Goal: Task Accomplishment & Management: Use online tool/utility

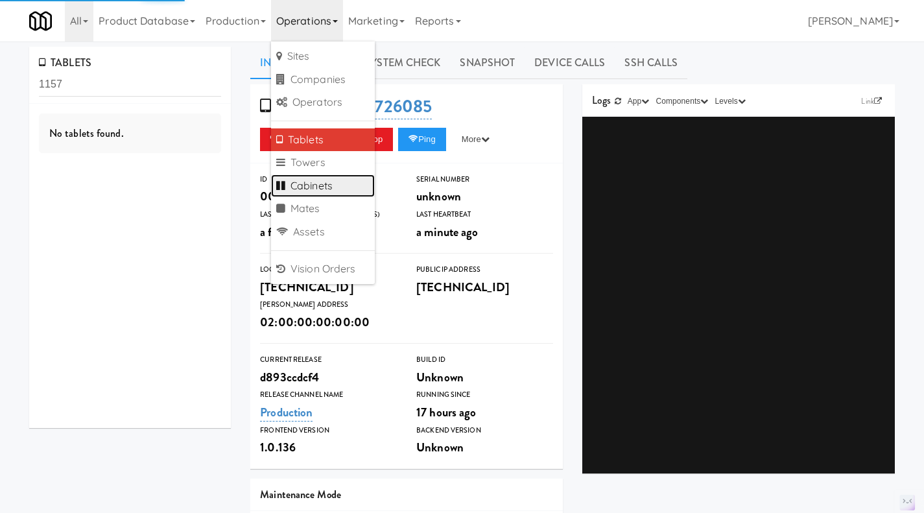
click at [329, 182] on link "Cabinets" at bounding box center [323, 185] width 104 height 23
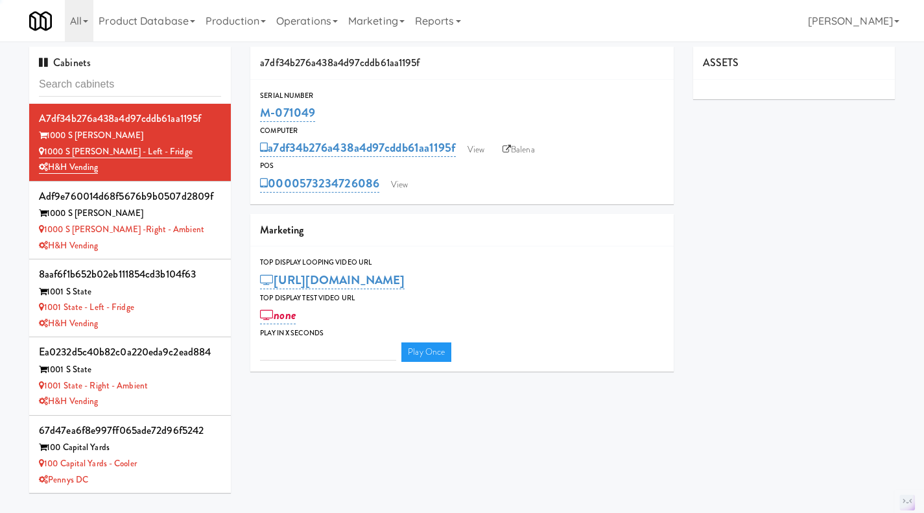
type input "((level:warn OR level:error OR level:fatal) AND ("Door" OR "unlock")) OR ((leve…"
type input "3"
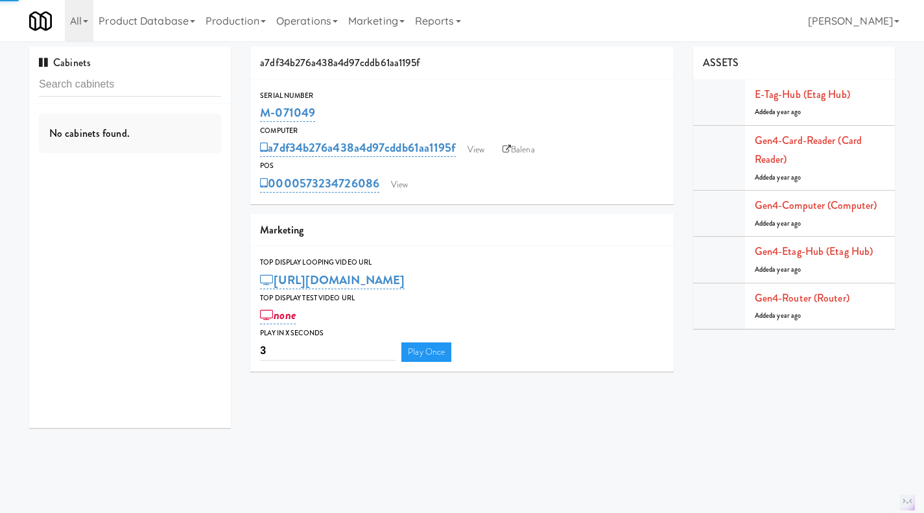
click at [154, 87] on input "text" at bounding box center [130, 85] width 182 height 24
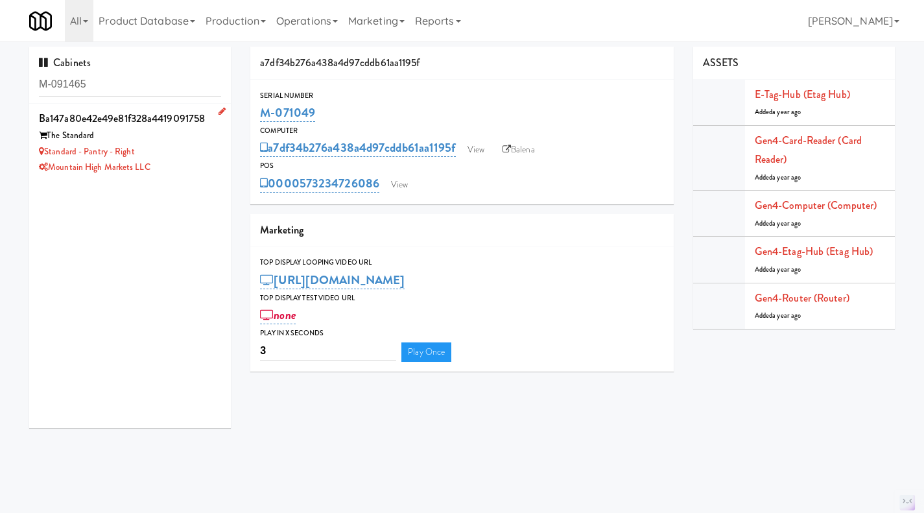
type input "M-091465"
click at [189, 172] on div "Mountain High Markets LLC" at bounding box center [130, 168] width 182 height 16
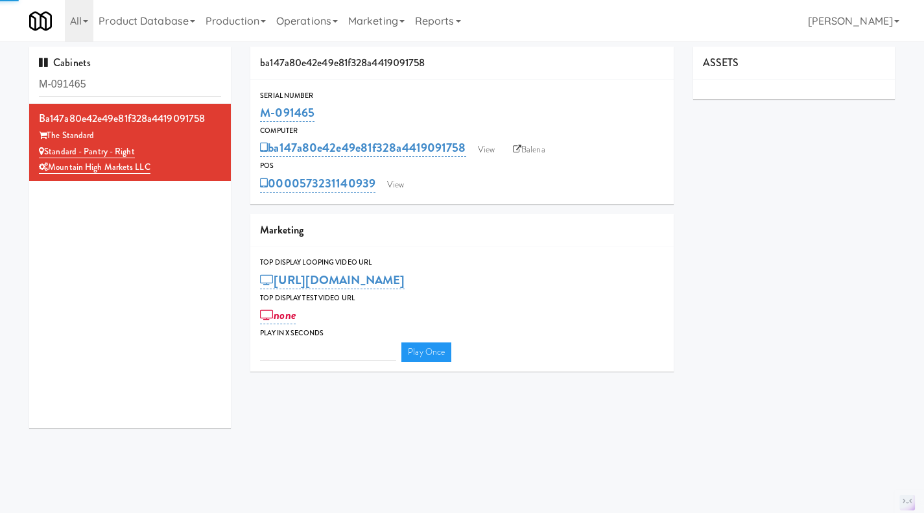
type input "3"
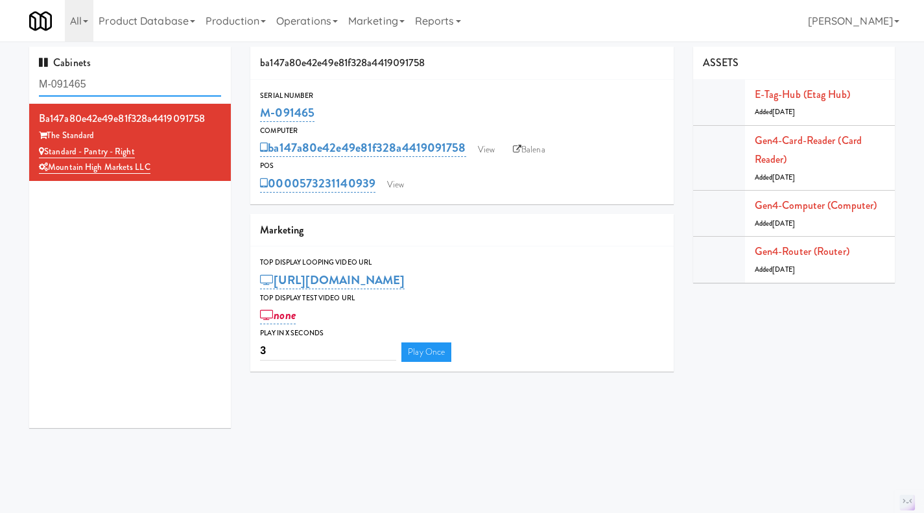
click at [114, 78] on input "M-091465" at bounding box center [130, 85] width 182 height 24
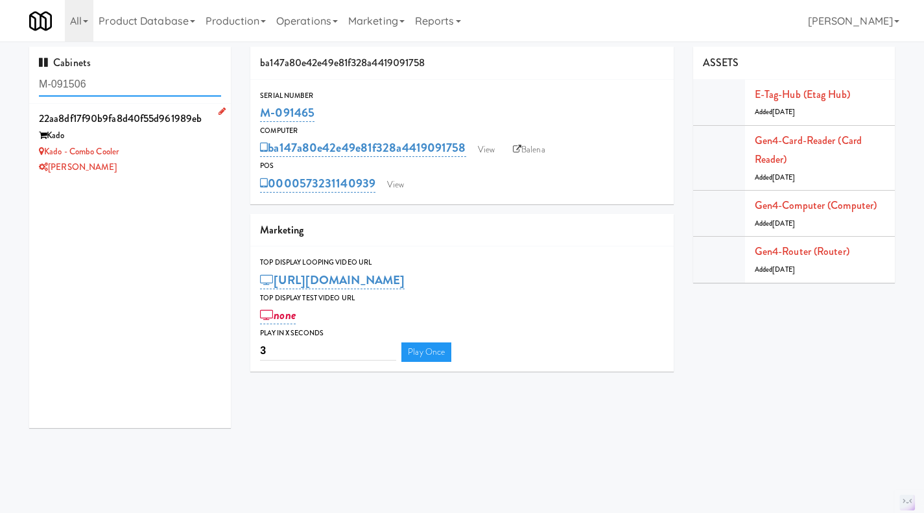
type input "M-091506"
click at [179, 158] on div "Kado - Combo Cooler" at bounding box center [130, 152] width 182 height 16
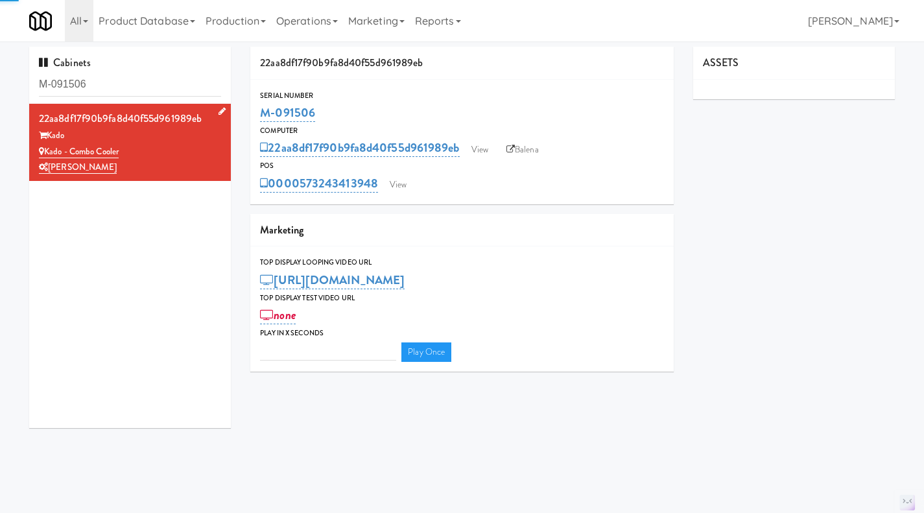
type input "3"
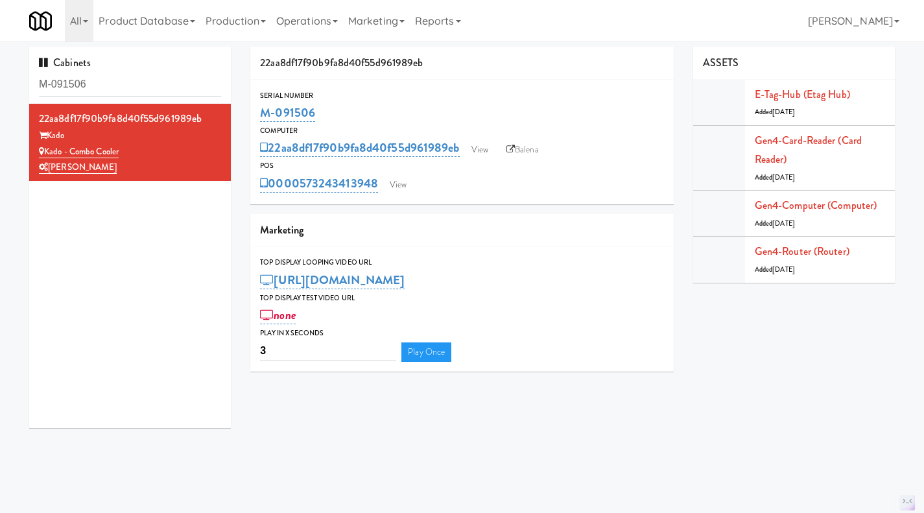
drag, startPoint x: 330, startPoint y: 114, endPoint x: 264, endPoint y: 130, distance: 68.1
click at [254, 119] on div "Serial Number M-091506" at bounding box center [461, 106] width 423 height 35
copy link "M-091506"
click at [112, 81] on input "M-091506" at bounding box center [130, 85] width 182 height 24
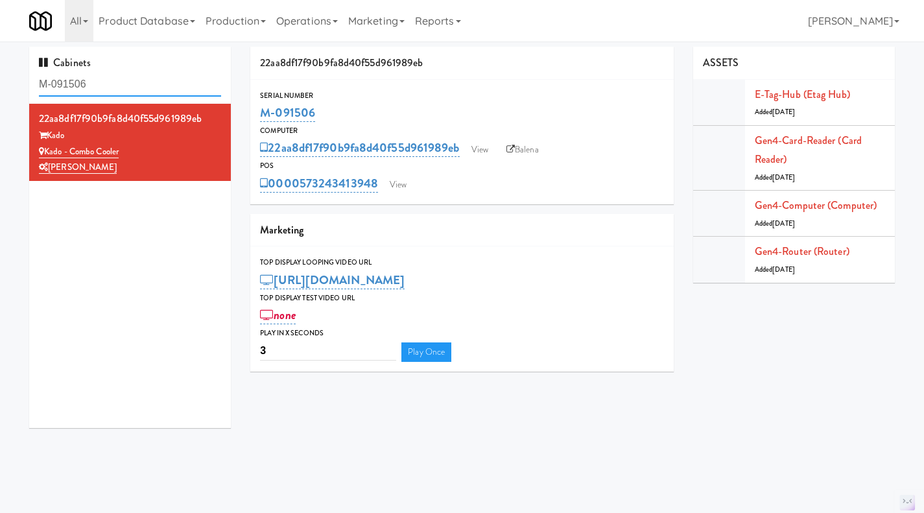
click at [112, 81] on input "M-091506" at bounding box center [130, 85] width 182 height 24
paste input "Aperture UCF - Cooler - Left"
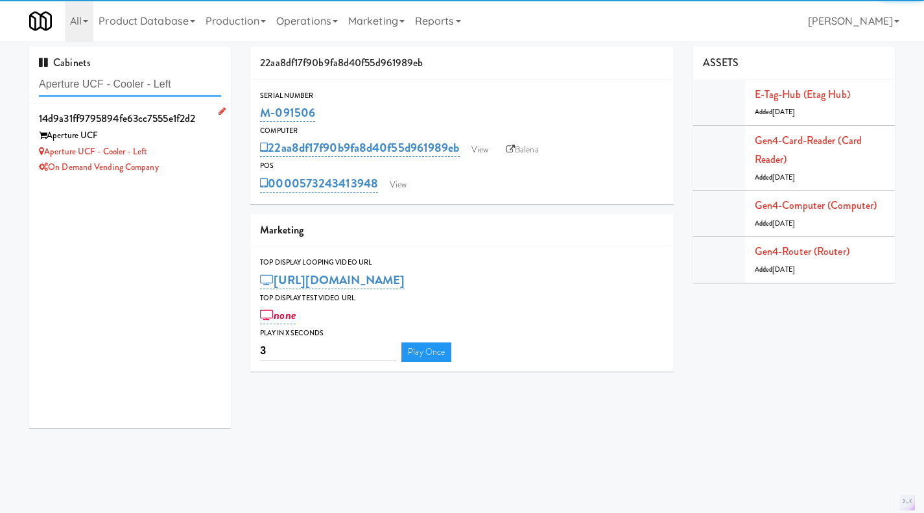
type input "Aperture UCF - Cooler - Left"
click at [194, 160] on div "On Demand Vending Company" at bounding box center [130, 168] width 182 height 16
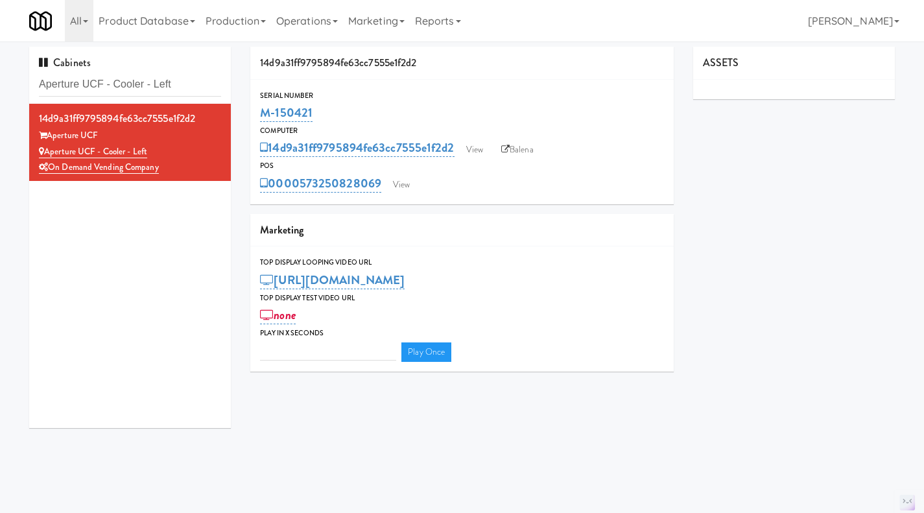
type input "3"
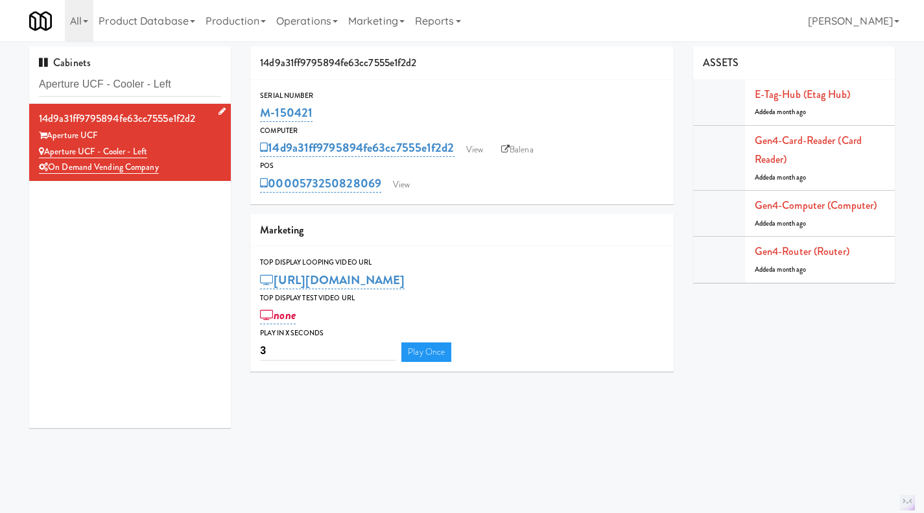
click at [219, 110] on icon at bounding box center [222, 111] width 7 height 8
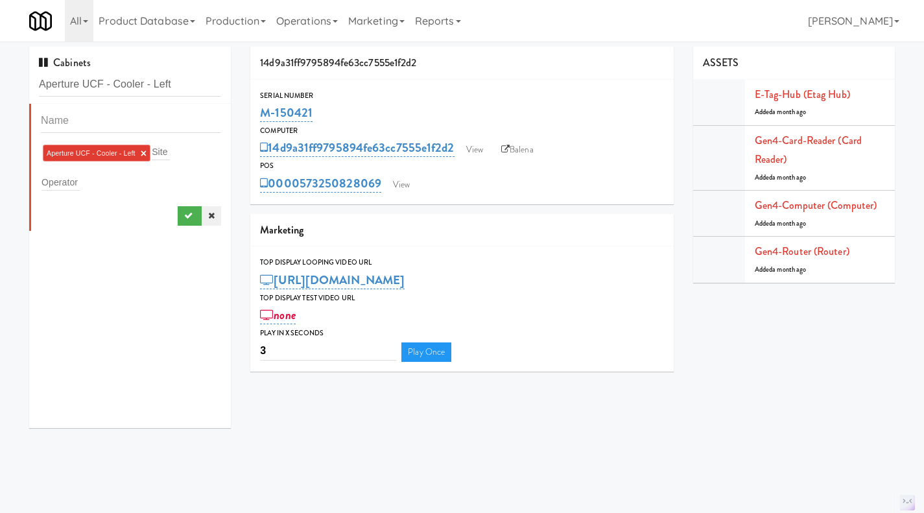
click at [206, 220] on link at bounding box center [211, 215] width 19 height 19
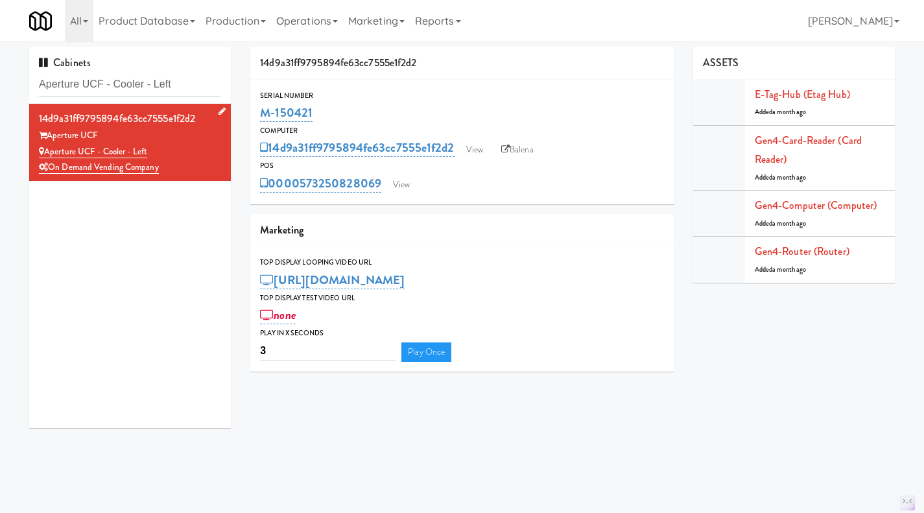
drag, startPoint x: 333, startPoint y: 113, endPoint x: 252, endPoint y: 108, distance: 80.6
click at [252, 108] on div "Serial Number M-150421" at bounding box center [461, 106] width 423 height 35
copy link "M-150421"
